Goal: Task Accomplishment & Management: Use online tool/utility

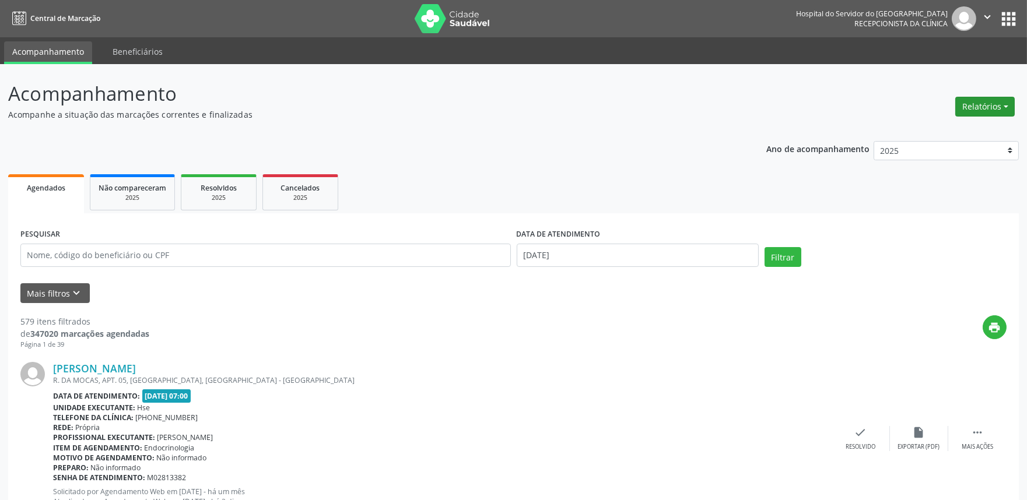
click at [970, 109] on button "Relatórios" at bounding box center [984, 107] width 59 height 20
click at [943, 130] on link "Agendamentos" at bounding box center [951, 131] width 125 height 16
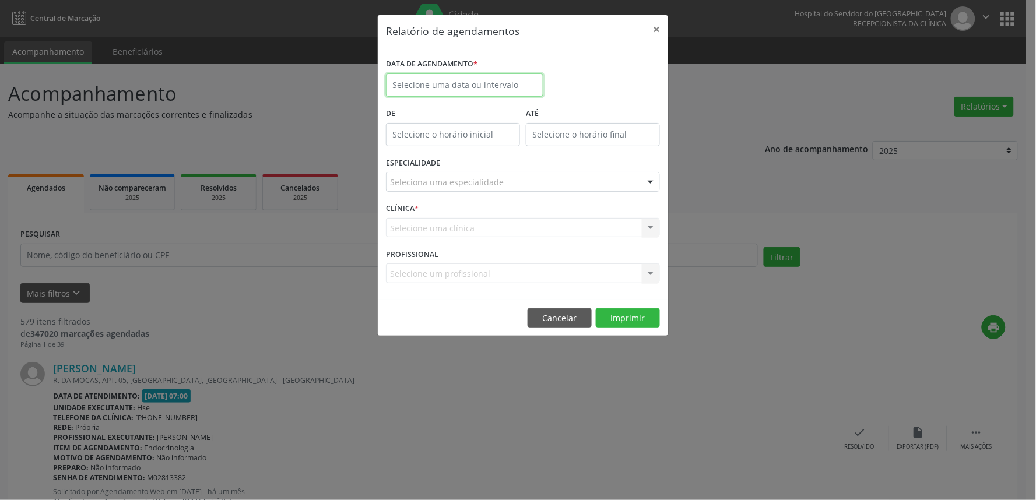
click at [426, 84] on input "text" at bounding box center [464, 84] width 157 height 23
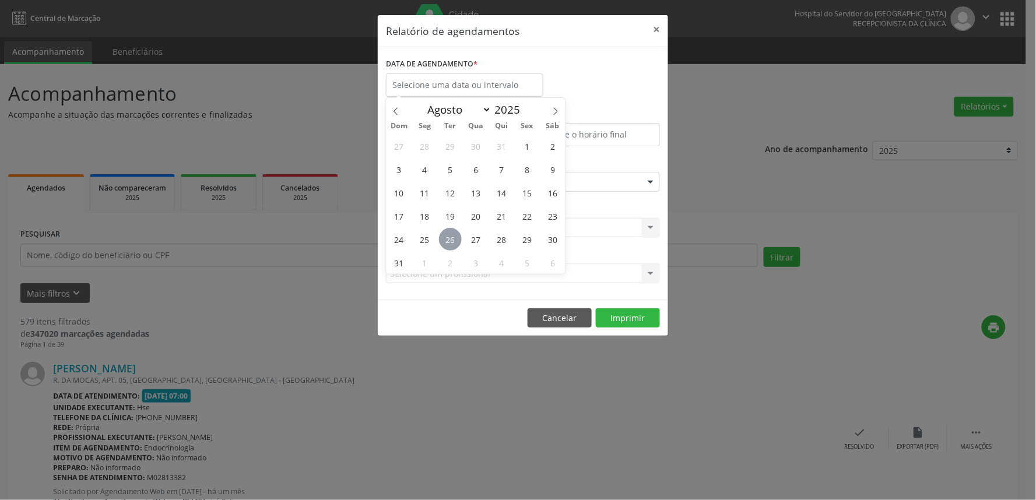
click at [448, 237] on span "26" at bounding box center [450, 239] width 23 height 23
type input "[DATE]"
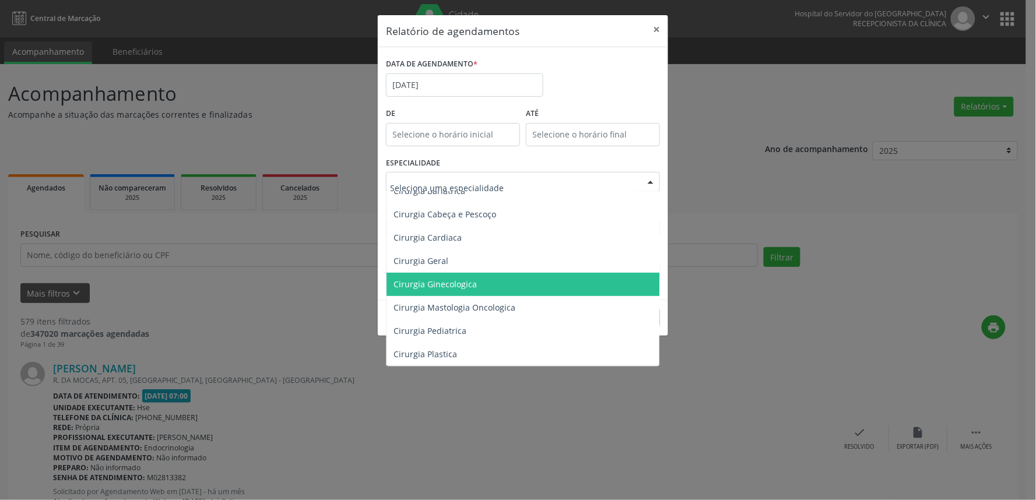
scroll to position [129, 0]
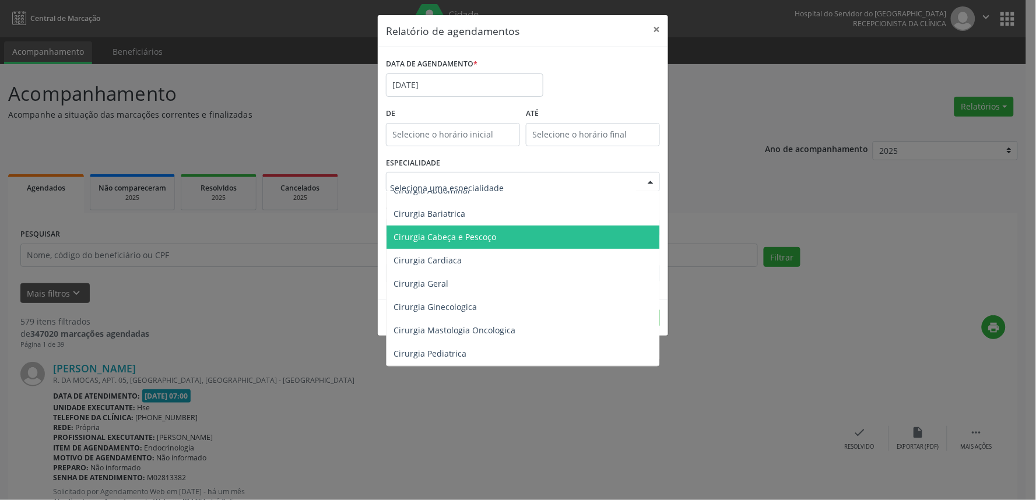
click at [482, 237] on span "Cirurgia Cabeça e Pescoço" at bounding box center [445, 236] width 103 height 11
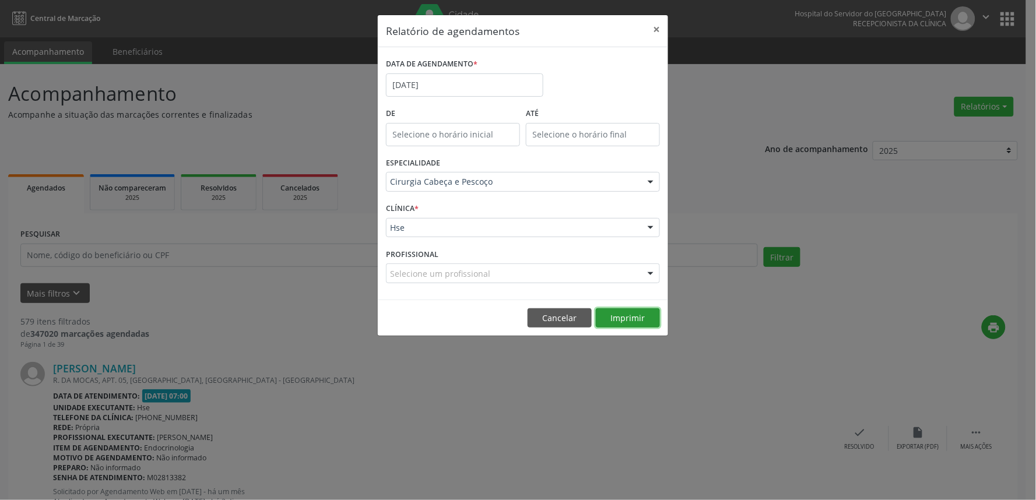
click at [647, 317] on button "Imprimir" at bounding box center [628, 318] width 64 height 20
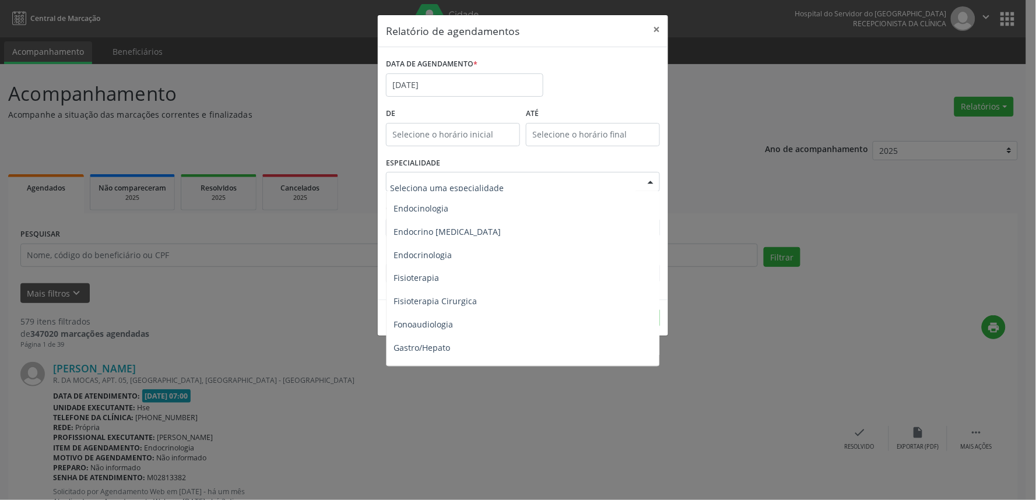
scroll to position [583, 0]
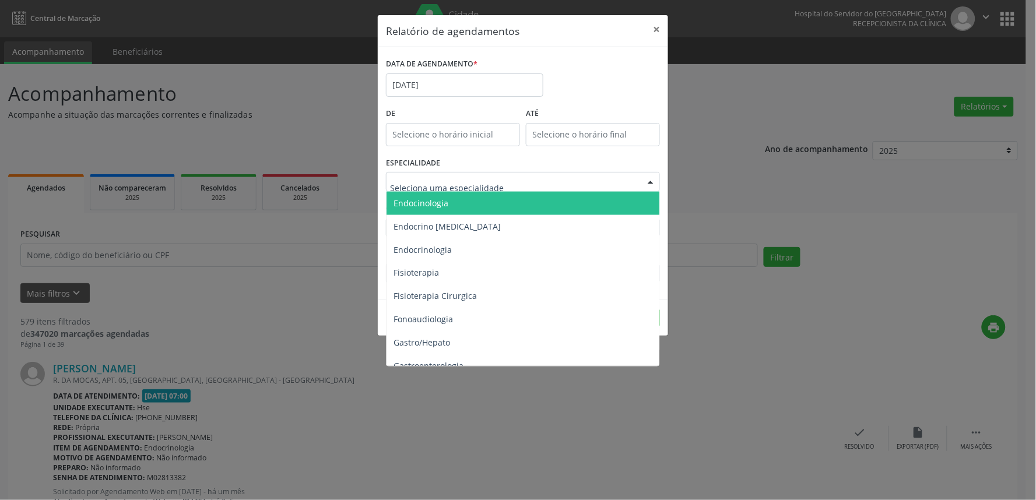
click at [478, 206] on span "Endocinologia" at bounding box center [524, 203] width 275 height 23
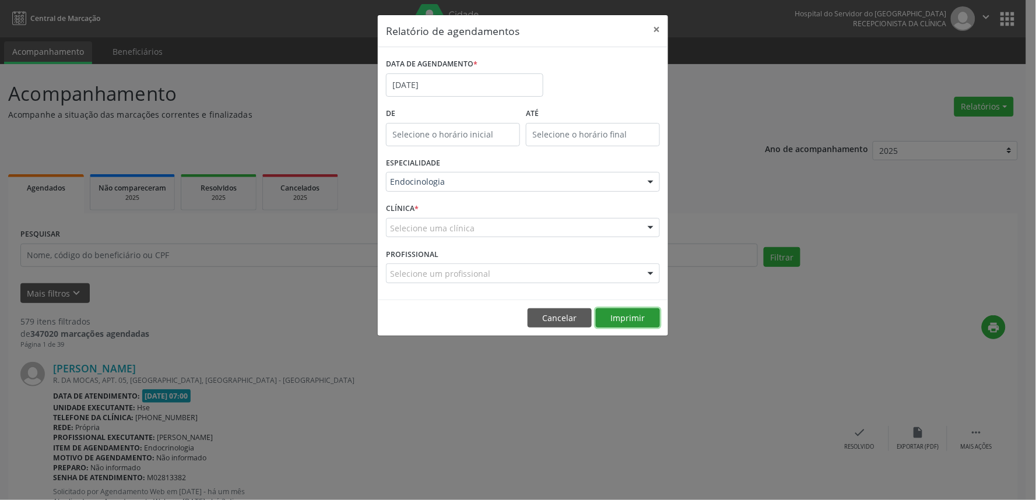
click at [630, 319] on button "Imprimir" at bounding box center [628, 318] width 64 height 20
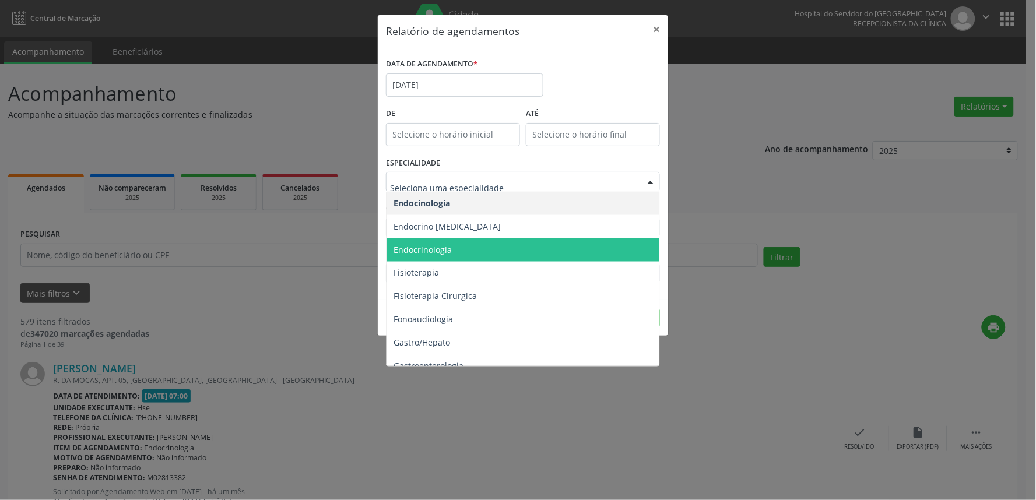
click at [484, 251] on span "Endocrinologia" at bounding box center [524, 249] width 275 height 23
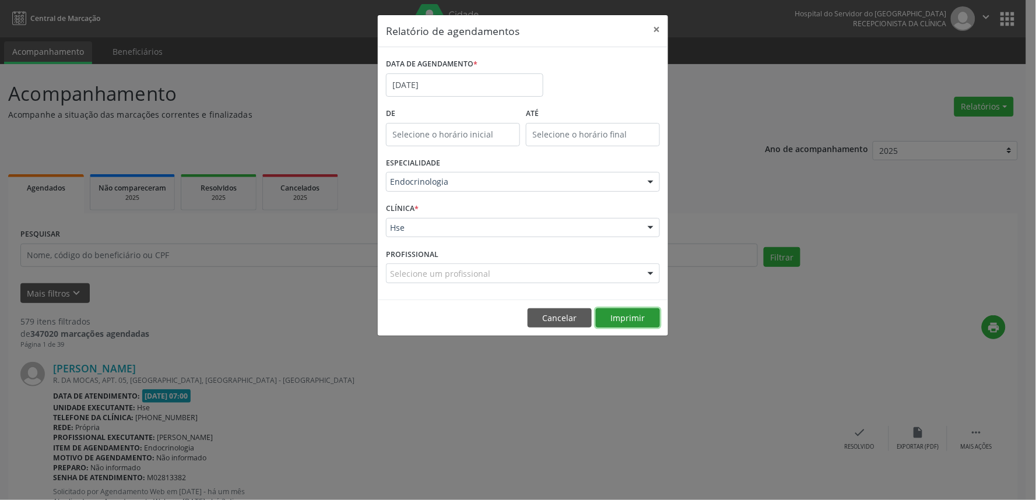
click at [626, 319] on button "Imprimir" at bounding box center [628, 318] width 64 height 20
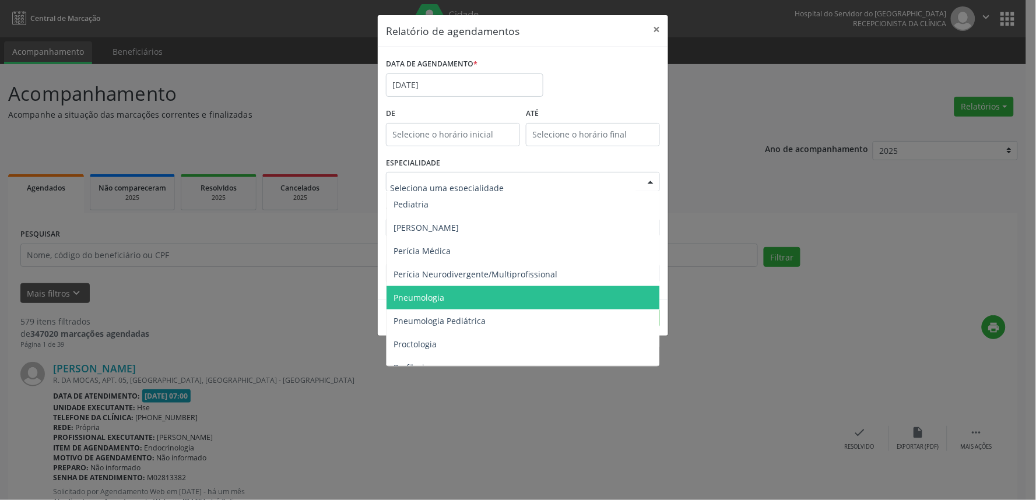
scroll to position [1749, 0]
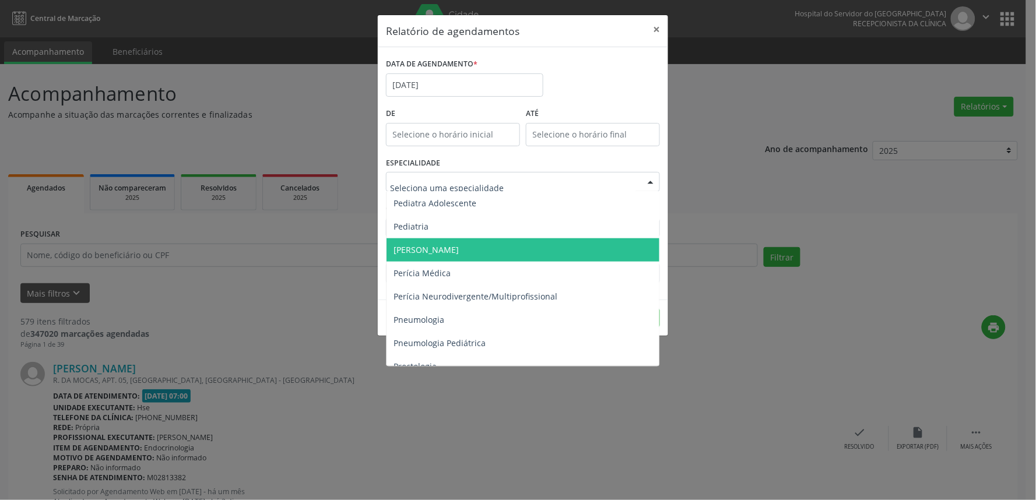
click at [467, 218] on span "Pediatria" at bounding box center [524, 226] width 275 height 23
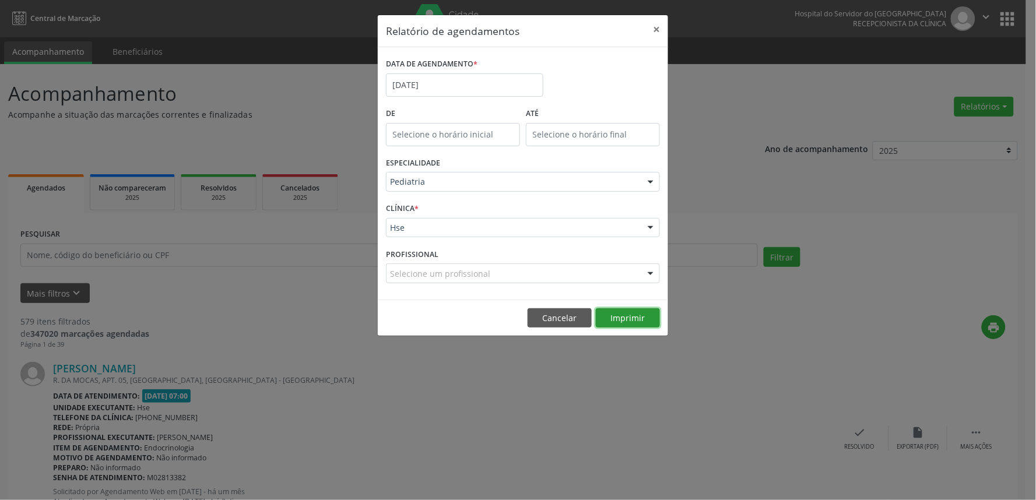
click at [638, 324] on button "Imprimir" at bounding box center [628, 318] width 64 height 20
